Goal: Information Seeking & Learning: Learn about a topic

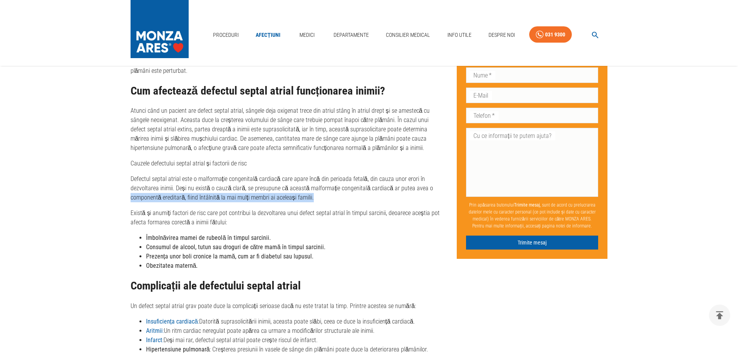
drag, startPoint x: 131, startPoint y: 198, endPoint x: 320, endPoint y: 194, distance: 188.7
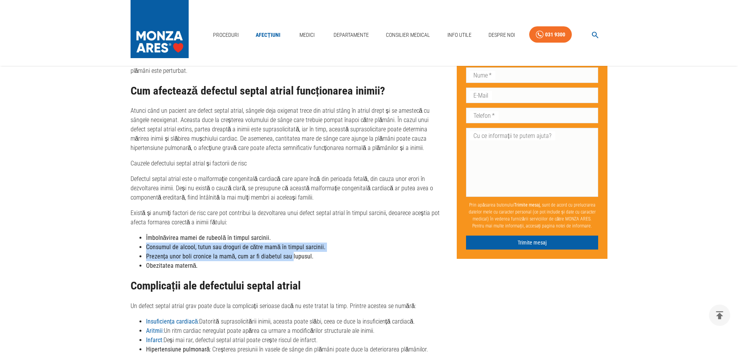
drag, startPoint x: 145, startPoint y: 246, endPoint x: 288, endPoint y: 259, distance: 143.5
click at [288, 259] on ul "Îmbolnăvirea mamei de rubeolă în timpul sarcinii. Consumul de alcool, tutun sau…" at bounding box center [288, 251] width 314 height 37
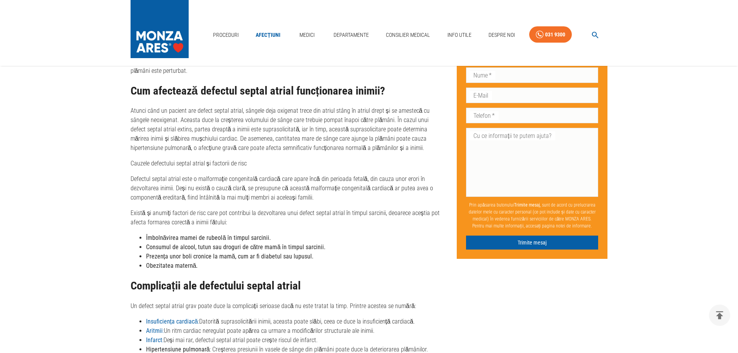
click at [238, 267] on li "Obezitatea maternă." at bounding box center [295, 265] width 299 height 9
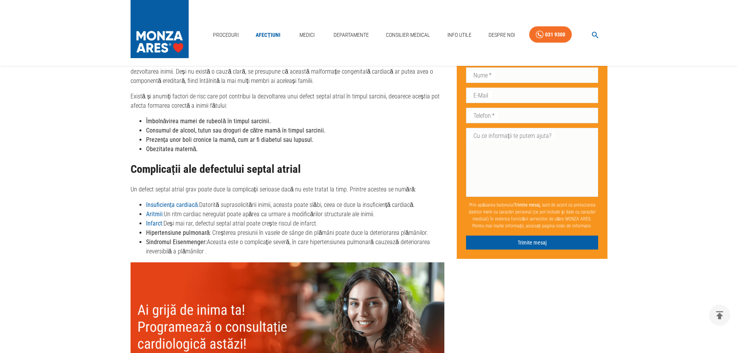
scroll to position [697, 0]
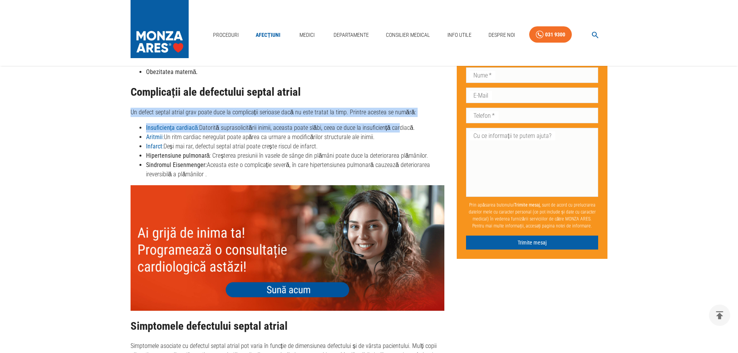
drag, startPoint x: 128, startPoint y: 112, endPoint x: 394, endPoint y: 123, distance: 265.6
click at [394, 123] on div "Defectul septal atrial (DSA)- cauze, simptome și tratament Publicat: [DATE] Ult…" at bounding box center [281, 317] width 327 height 1862
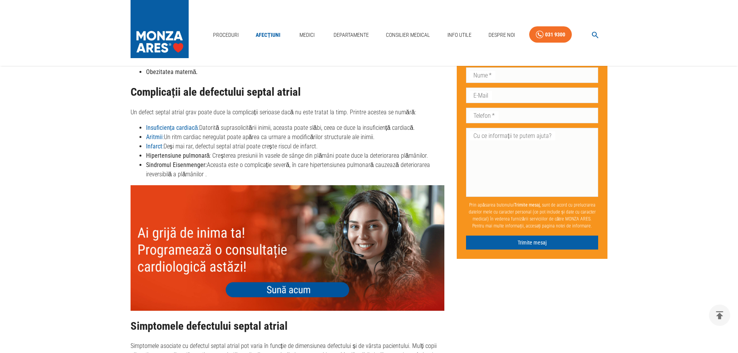
click at [189, 144] on li "Infarct : Deși mai rar, defectul septal atrial poate crește riscul de infarct." at bounding box center [295, 146] width 299 height 9
drag, startPoint x: 433, startPoint y: 127, endPoint x: 138, endPoint y: 128, distance: 295.2
click at [138, 128] on ul "Insuficiența cardiacă : Datorită suprasolicitării inimii, aceasta poate slăbi, …" at bounding box center [288, 151] width 314 height 56
click at [259, 136] on li "Aritmii : Un ritm cardiac neregulat poate apărea ca urmare a modificărilor stru…" at bounding box center [295, 136] width 299 height 9
drag, startPoint x: 169, startPoint y: 145, endPoint x: 314, endPoint y: 147, distance: 145.3
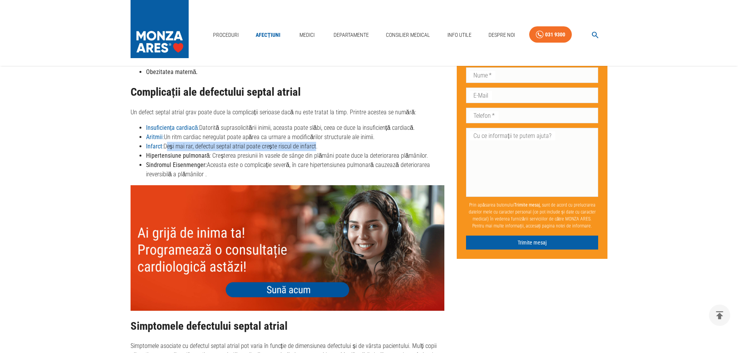
click at [314, 147] on li "Infarct : Deși mai rar, defectul septal atrial poate crește riscul de infarct." at bounding box center [295, 146] width 299 height 9
drag, startPoint x: 166, startPoint y: 135, endPoint x: 388, endPoint y: 137, distance: 222.4
click at [388, 137] on li "Aritmii : Un ritm cardiac neregulat poate apărea ca urmare a modificărilor stru…" at bounding box center [295, 136] width 299 height 9
drag, startPoint x: 199, startPoint y: 125, endPoint x: 415, endPoint y: 132, distance: 215.9
click at [415, 132] on li "Insuficiența cardiacă : Datorită suprasolicitării inimii, aceasta poate slăbi, …" at bounding box center [295, 127] width 299 height 9
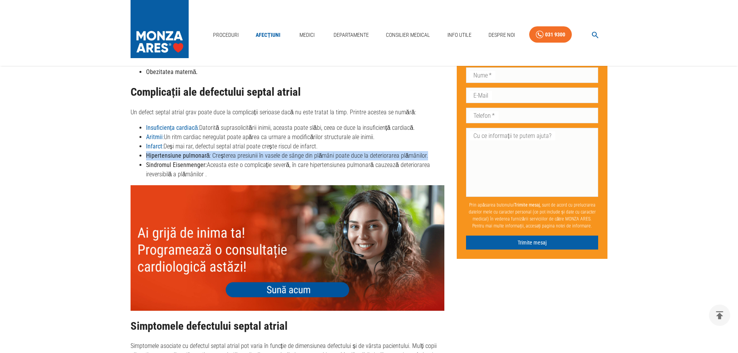
drag, startPoint x: 147, startPoint y: 154, endPoint x: 425, endPoint y: 157, distance: 278.2
click at [425, 157] on li "Hipertensiune pulmonară : Creșterea presiunii în vasele de sânge din plămâni po…" at bounding box center [295, 155] width 299 height 9
drag, startPoint x: 145, startPoint y: 164, endPoint x: 232, endPoint y: 175, distance: 87.5
click at [232, 175] on ul "Insuficiența cardiacă : Datorită suprasolicitării inimii, aceasta poate slăbi, …" at bounding box center [288, 151] width 314 height 56
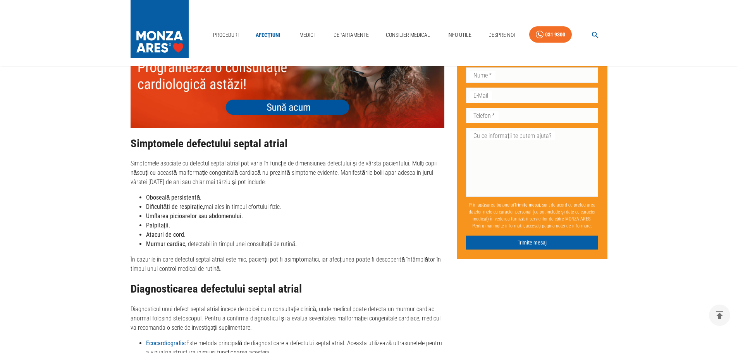
scroll to position [891, 0]
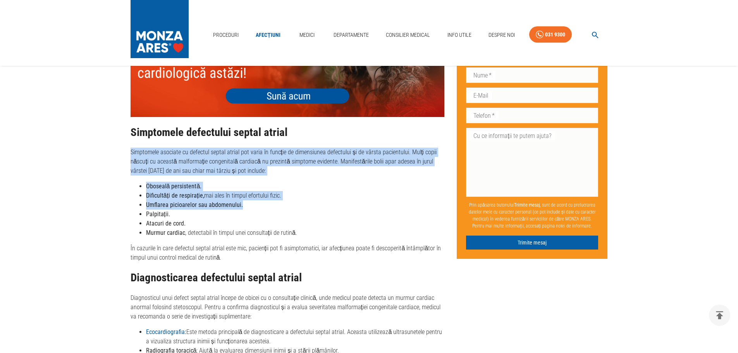
drag, startPoint x: 126, startPoint y: 148, endPoint x: 283, endPoint y: 203, distance: 166.7
click at [283, 203] on div "Defectul septal atrial (DSA)- cauze, simptome și tratament Publicat: [DATE] Ult…" at bounding box center [281, 123] width 327 height 1862
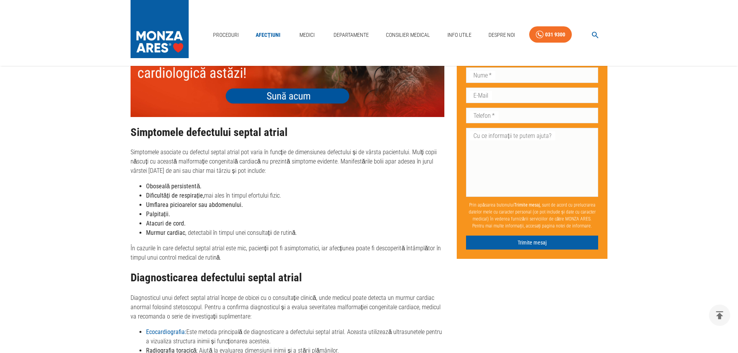
click at [246, 213] on li "Palpitații." at bounding box center [295, 214] width 299 height 9
drag, startPoint x: 149, startPoint y: 203, endPoint x: 252, endPoint y: 204, distance: 103.4
click at [252, 204] on li "Umflarea picioarelor sau abdomenului." at bounding box center [295, 204] width 299 height 9
drag, startPoint x: 147, startPoint y: 212, endPoint x: 196, endPoint y: 213, distance: 49.6
click at [196, 213] on li "Palpitații." at bounding box center [295, 214] width 299 height 9
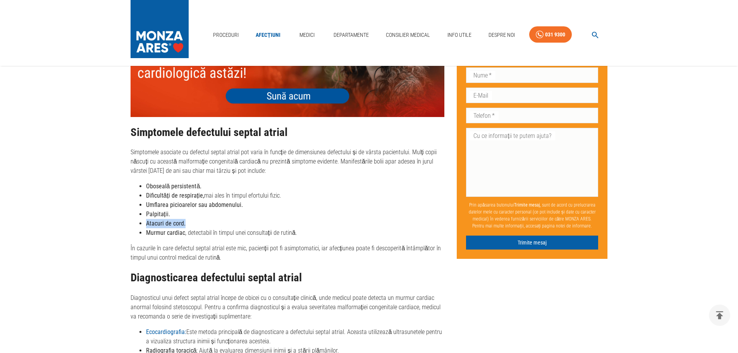
drag, startPoint x: 146, startPoint y: 222, endPoint x: 196, endPoint y: 223, distance: 50.4
click at [196, 223] on li "Atacuri de cord." at bounding box center [295, 223] width 299 height 9
drag, startPoint x: 146, startPoint y: 230, endPoint x: 306, endPoint y: 233, distance: 160.0
click at [306, 233] on li "Murmur cardiac , detectabil în timpul unei consultații de rutină." at bounding box center [295, 232] width 299 height 9
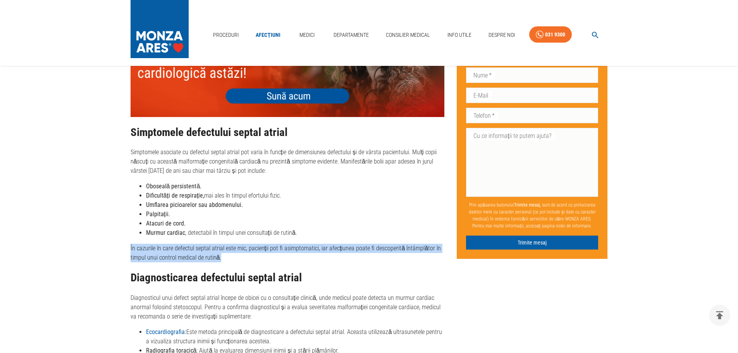
drag, startPoint x: 131, startPoint y: 248, endPoint x: 243, endPoint y: 262, distance: 112.8
click at [243, 262] on p "În cazurile în care defectul septal atrial este mic, pacienții pot fi asimptoma…" at bounding box center [288, 253] width 314 height 19
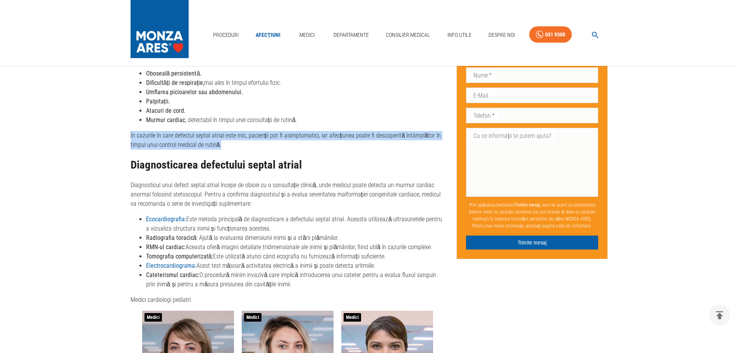
scroll to position [1007, 0]
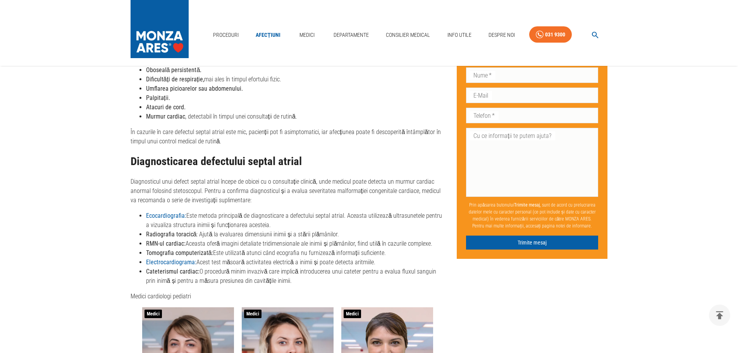
click at [344, 154] on div "Simptomele defectului septal atrial Simptomele asociate cu defectul septal atri…" at bounding box center [288, 147] width 314 height 275
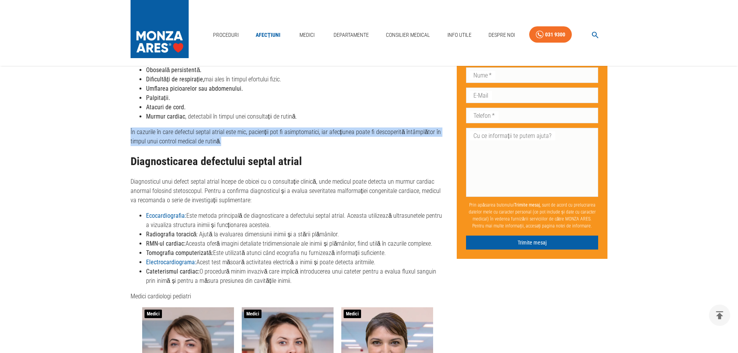
drag, startPoint x: 131, startPoint y: 130, endPoint x: 229, endPoint y: 145, distance: 99.5
click at [229, 145] on div "Defectul septal atrial (DSA)- cauze, simptome și tratament Publicat: [DATE] Ult…" at bounding box center [281, 7] width 327 height 1862
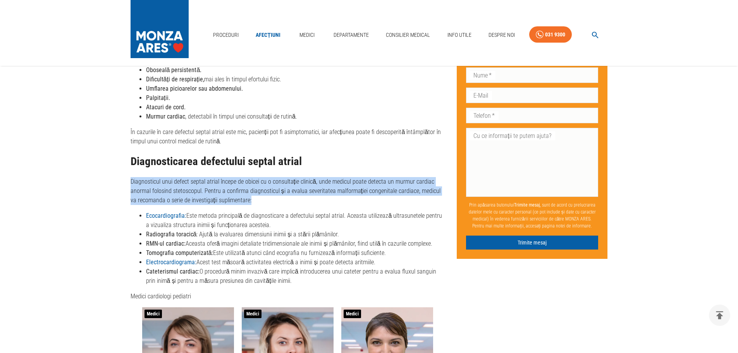
drag, startPoint x: 129, startPoint y: 178, endPoint x: 260, endPoint y: 199, distance: 132.1
click at [260, 199] on div "Defectul septal atrial (DSA)- cauze, simptome și tratament Publicat: [DATE] Ult…" at bounding box center [281, 7] width 327 height 1862
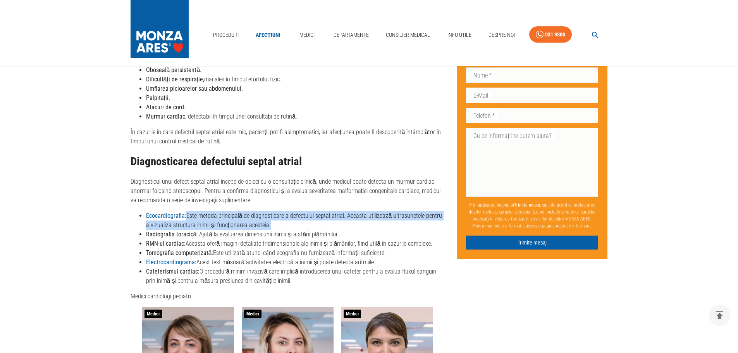
drag, startPoint x: 293, startPoint y: 225, endPoint x: 188, endPoint y: 214, distance: 106.0
click at [188, 214] on li "Ecocardiografia: Este metoda principală de diagnosticare a defectului septal at…" at bounding box center [295, 220] width 299 height 19
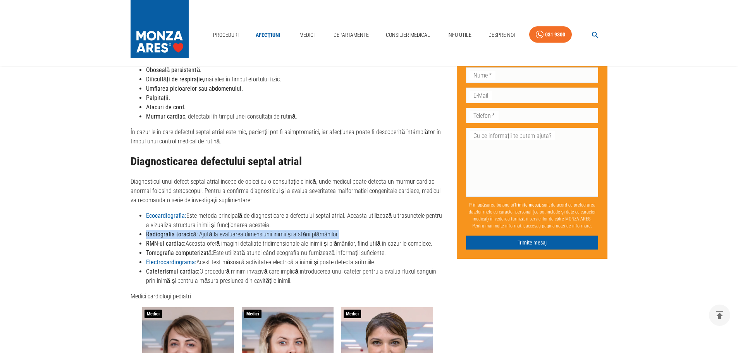
drag, startPoint x: 145, startPoint y: 235, endPoint x: 342, endPoint y: 231, distance: 196.8
click at [342, 231] on ul "Ecocardiografia: Este metoda principală de diagnosticare a defectului septal at…" at bounding box center [288, 248] width 314 height 74
drag, startPoint x: 146, startPoint y: 243, endPoint x: 431, endPoint y: 253, distance: 285.7
click at [431, 253] on ul "Ecocardiografia: Este metoda principală de diagnosticare a defectului septal at…" at bounding box center [288, 248] width 314 height 74
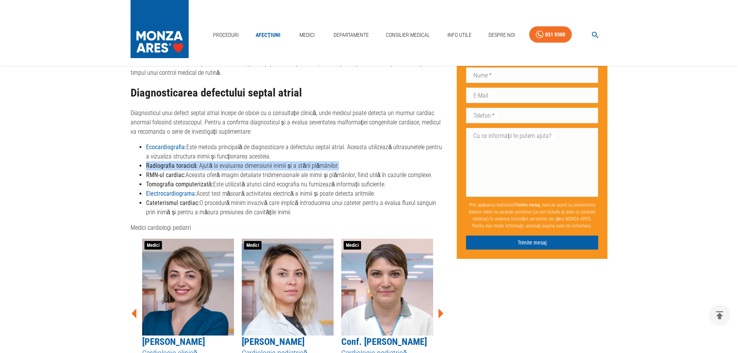
scroll to position [1085, 0]
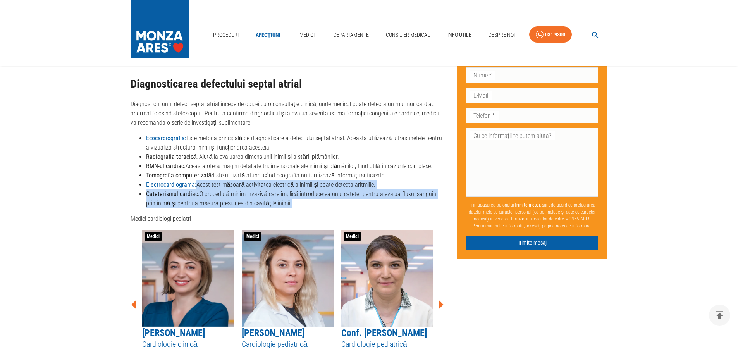
drag, startPoint x: 198, startPoint y: 181, endPoint x: 378, endPoint y: 201, distance: 181.7
click at [378, 201] on ul "Ecocardiografia: Este metoda principală de diagnosticare a defectului septal at…" at bounding box center [288, 171] width 314 height 74
click at [289, 205] on li "Cateterismul cardiac: O procedură minim invazivă care implică introducerea unui…" at bounding box center [295, 198] width 299 height 19
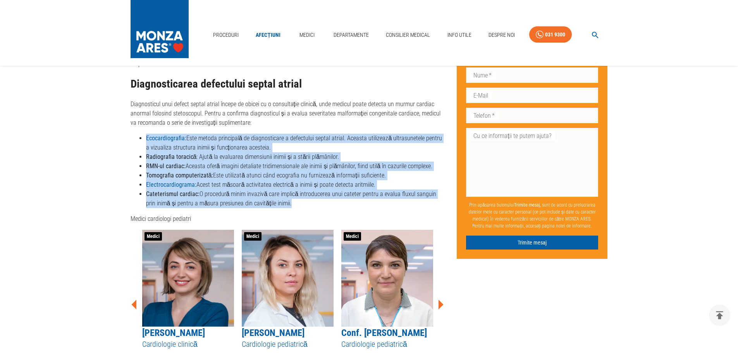
drag, startPoint x: 286, startPoint y: 205, endPoint x: 142, endPoint y: 137, distance: 159.1
click at [142, 137] on ul "Ecocardiografia: Este metoda principală de diagnosticare a defectului septal at…" at bounding box center [288, 171] width 314 height 74
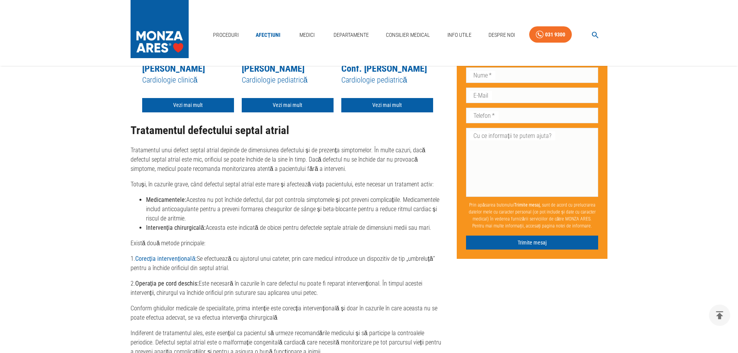
scroll to position [1395, 0]
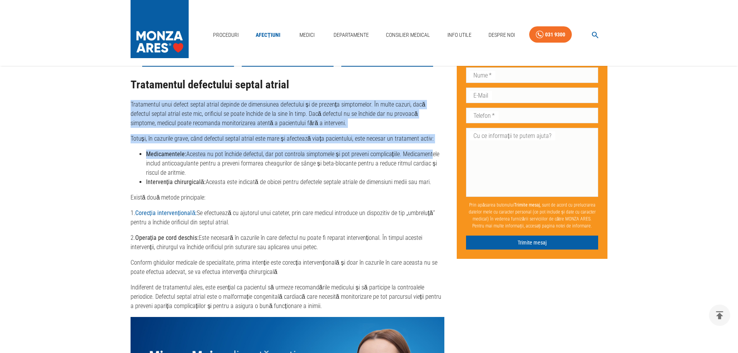
drag, startPoint x: 127, startPoint y: 101, endPoint x: 431, endPoint y: 144, distance: 307.1
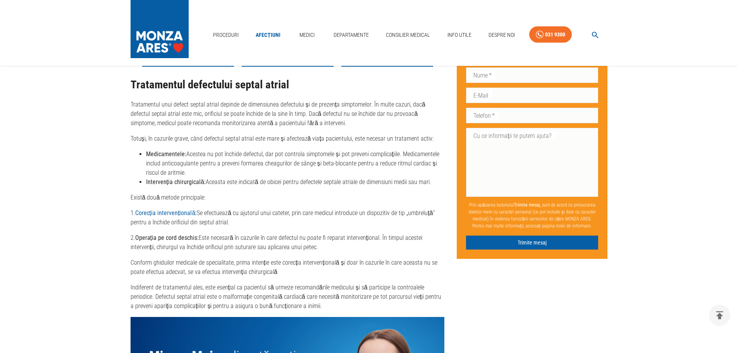
click at [242, 165] on li "Medicamentele: Acestea nu pot închide defectul, dar pot controla simptomele și …" at bounding box center [295, 164] width 299 height 28
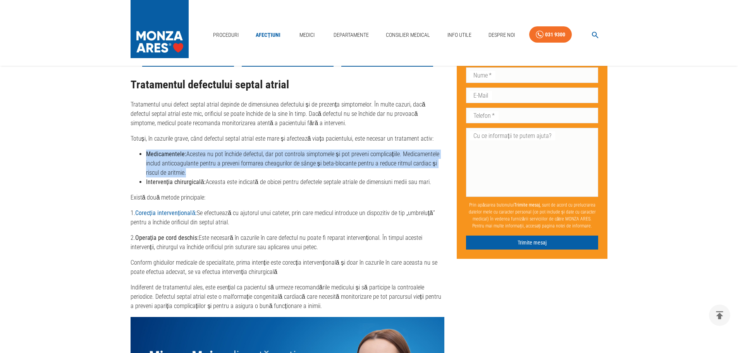
drag, startPoint x: 149, startPoint y: 153, endPoint x: 193, endPoint y: 173, distance: 47.8
click at [193, 173] on li "Medicamentele: Acestea nu pot închide defectul, dar pot controla simptomele și …" at bounding box center [295, 164] width 299 height 28
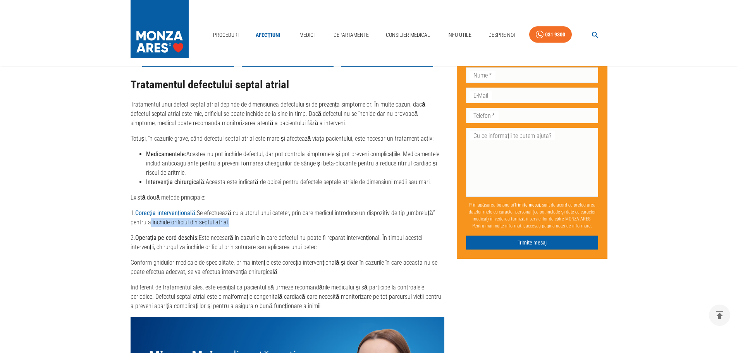
drag, startPoint x: 147, startPoint y: 222, endPoint x: 226, endPoint y: 221, distance: 79.4
click at [226, 221] on p "1. Corecția intervențională: Se efectuează cu ajutorul unui cateter, prin care …" at bounding box center [288, 217] width 314 height 19
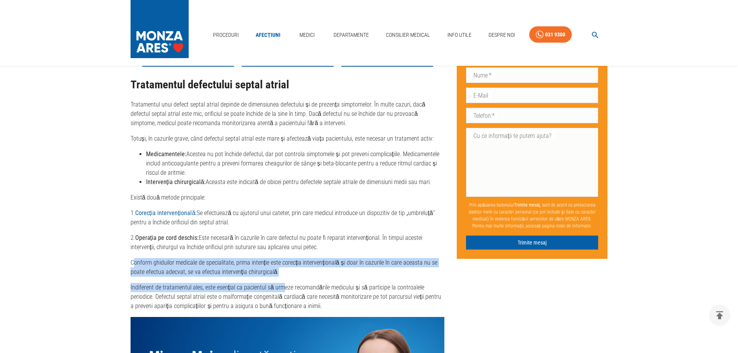
drag, startPoint x: 133, startPoint y: 260, endPoint x: 282, endPoint y: 277, distance: 149.7
click at [282, 277] on div "Tratamentul defectului septal atrial Tratamentul unui defect septal atrial depi…" at bounding box center [288, 261] width 314 height 364
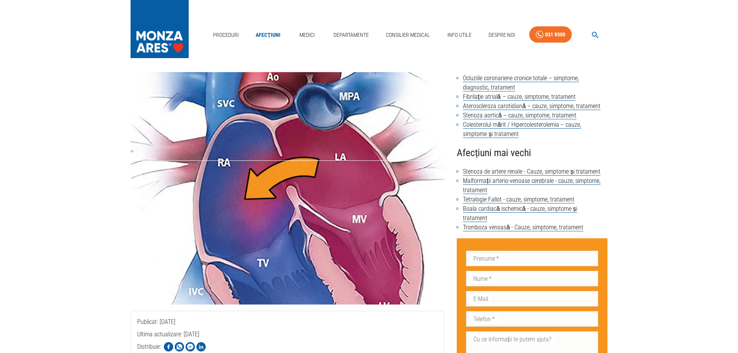
scroll to position [0, 0]
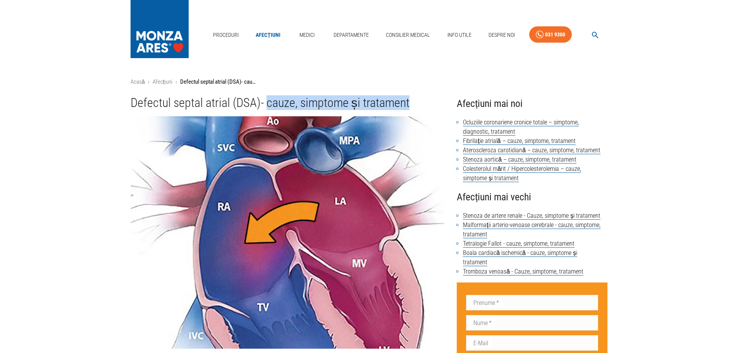
drag, startPoint x: 266, startPoint y: 107, endPoint x: 435, endPoint y: 100, distance: 169.4
click at [435, 100] on h1 "Defectul septal atrial (DSA)- cauze, simptome și tratament" at bounding box center [288, 103] width 314 height 14
click at [285, 163] on img at bounding box center [288, 232] width 314 height 232
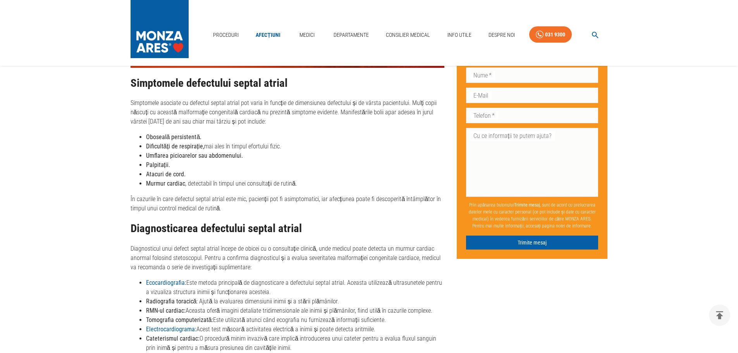
scroll to position [1007, 0]
